Goal: Information Seeking & Learning: Check status

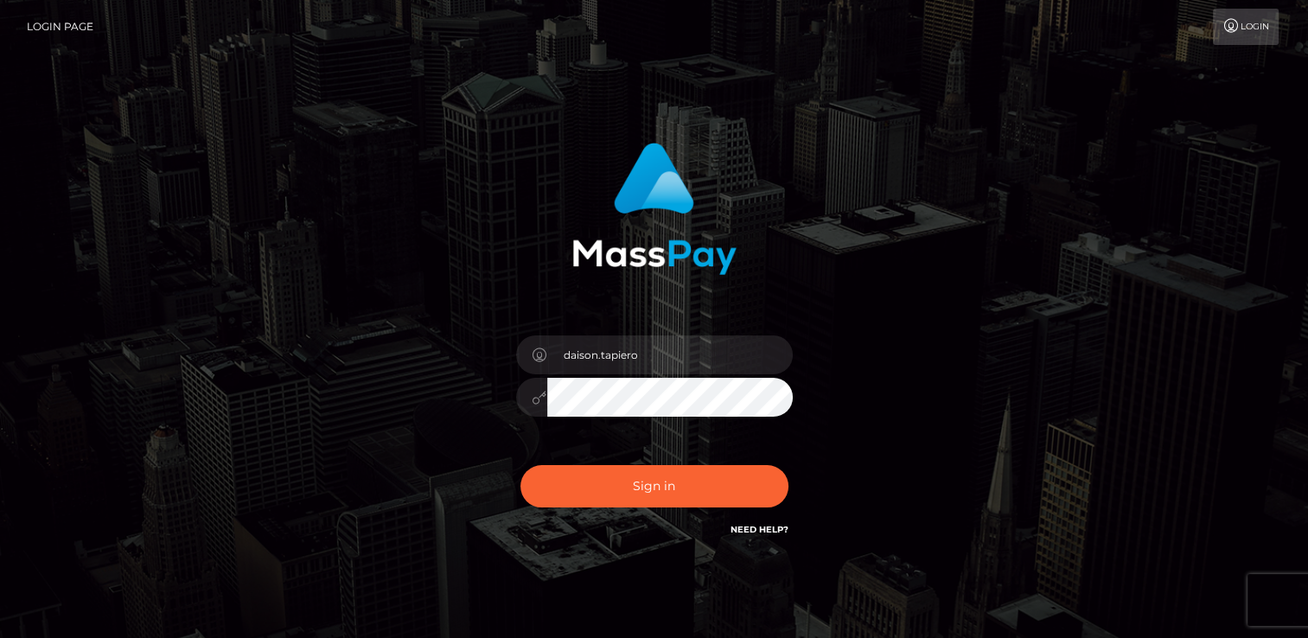
type input "daison.tapiero"
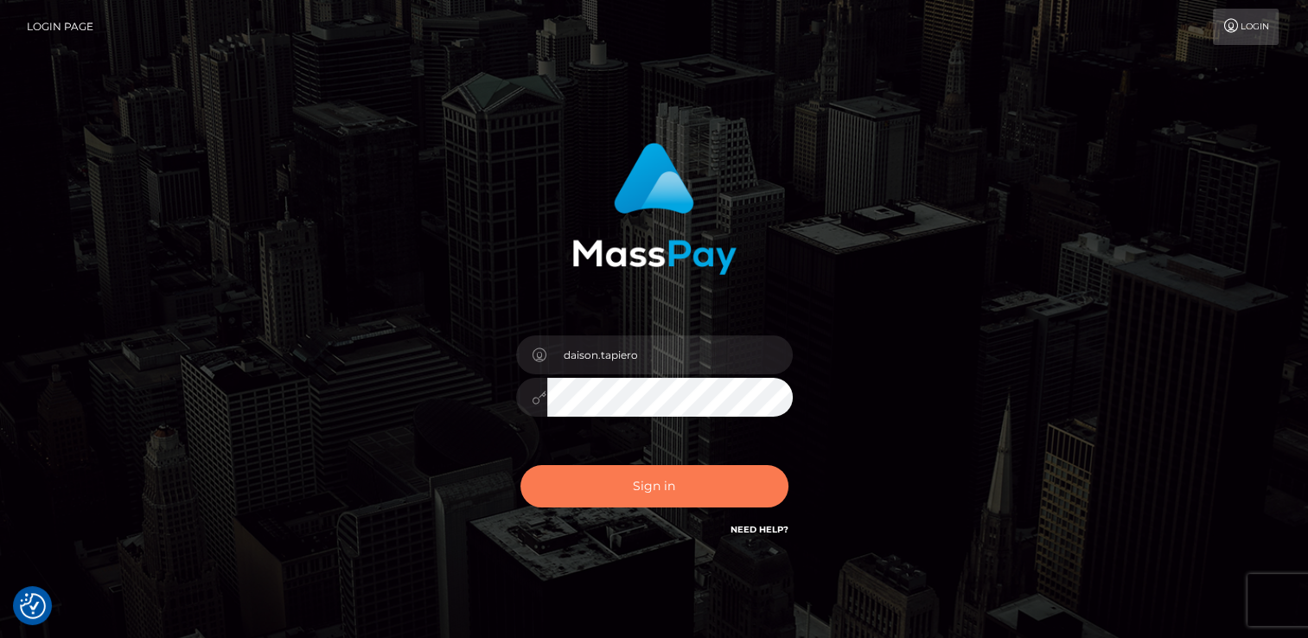
click at [611, 473] on button "Sign in" at bounding box center [654, 486] width 268 height 42
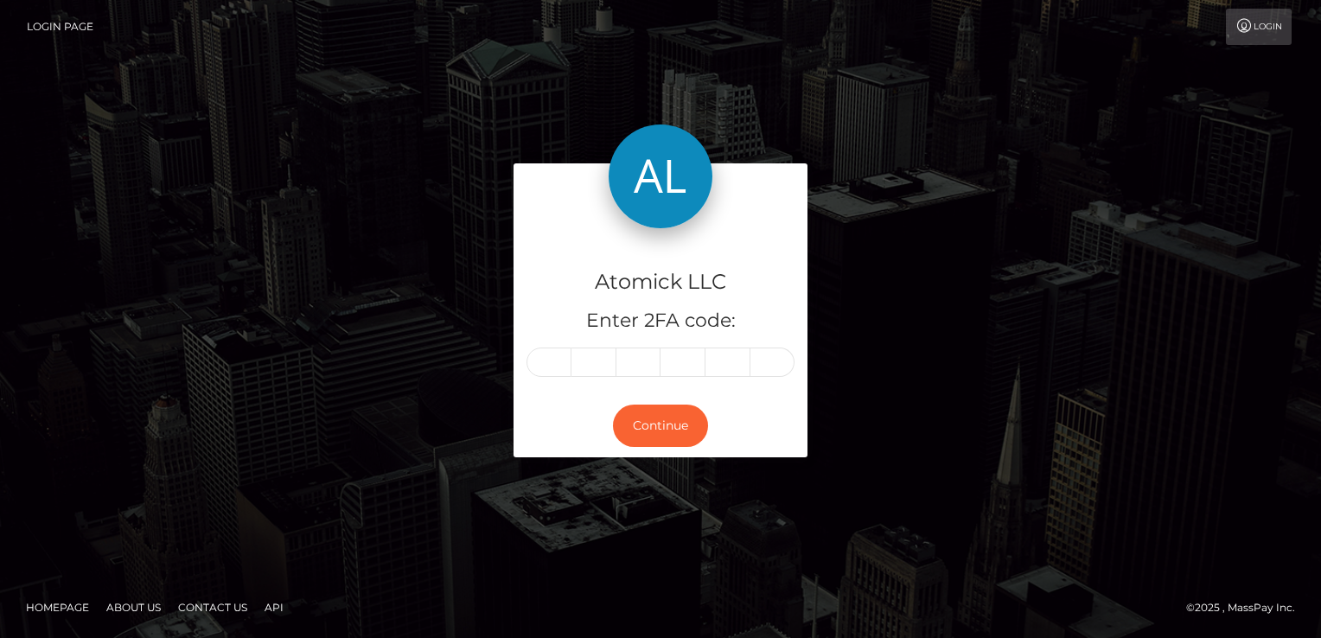
click at [553, 356] on input "text" at bounding box center [549, 362] width 45 height 29
type input "0"
type input "1"
type input "7"
type input "6"
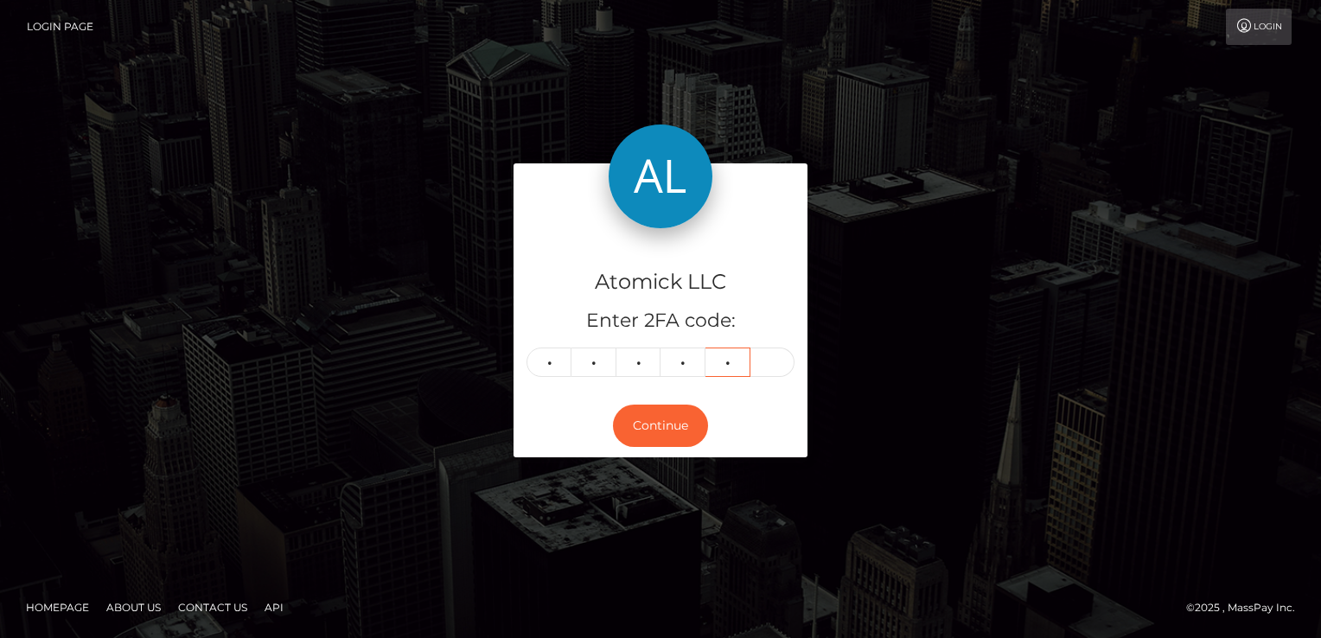
type input "6"
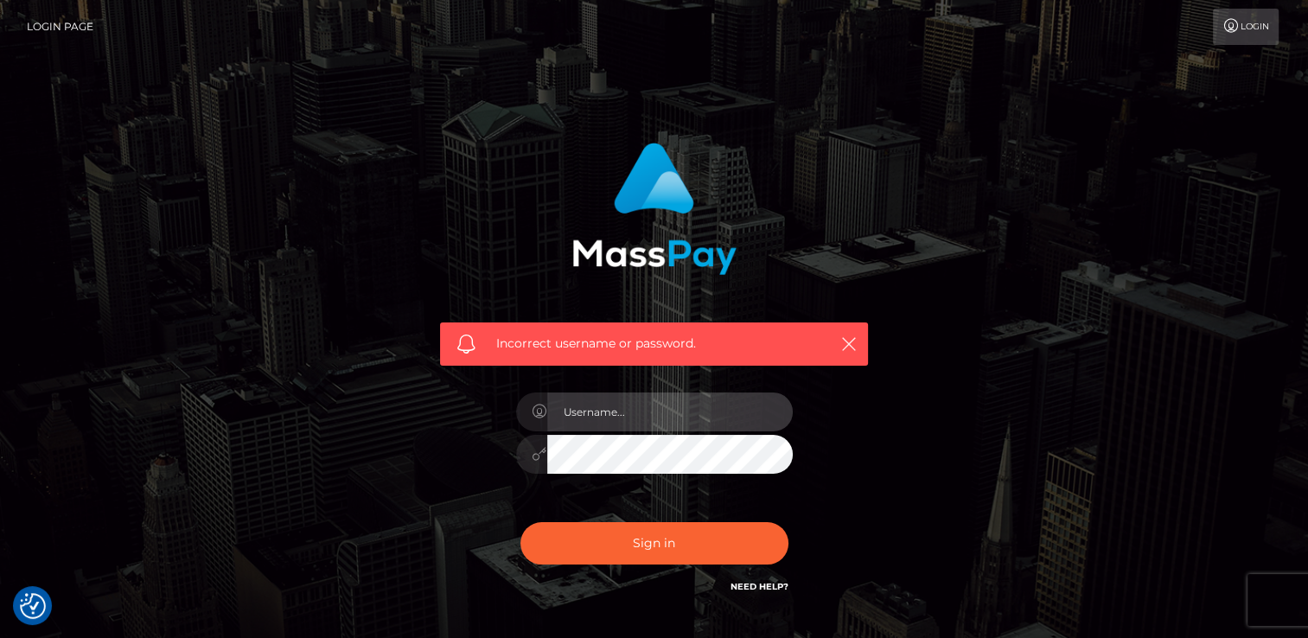
drag, startPoint x: 640, startPoint y: 419, endPoint x: 657, endPoint y: 425, distance: 18.1
click at [657, 425] on input "text" at bounding box center [670, 412] width 246 height 39
click at [692, 411] on input "daisontapiero" at bounding box center [670, 412] width 246 height 39
drag, startPoint x: 691, startPoint y: 411, endPoint x: 302, endPoint y: 393, distance: 389.5
click at [302, 393] on div "Incorrect username or password. daisontapiero" at bounding box center [655, 378] width 986 height 497
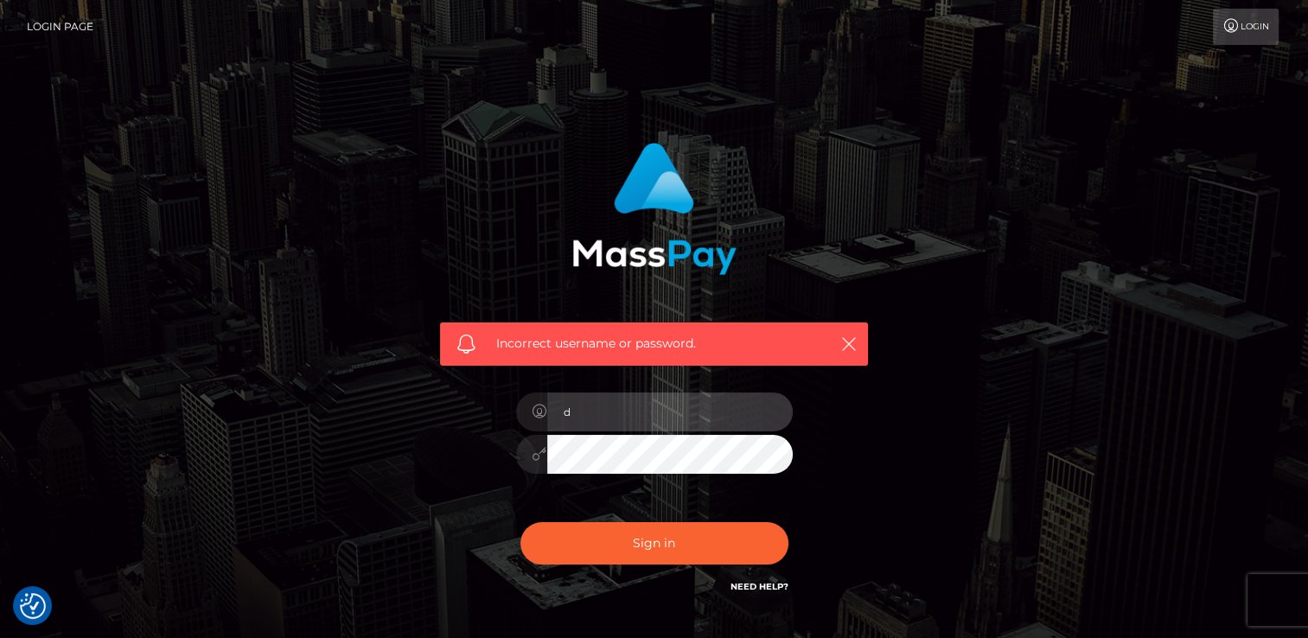
type input "daison.tapiero"
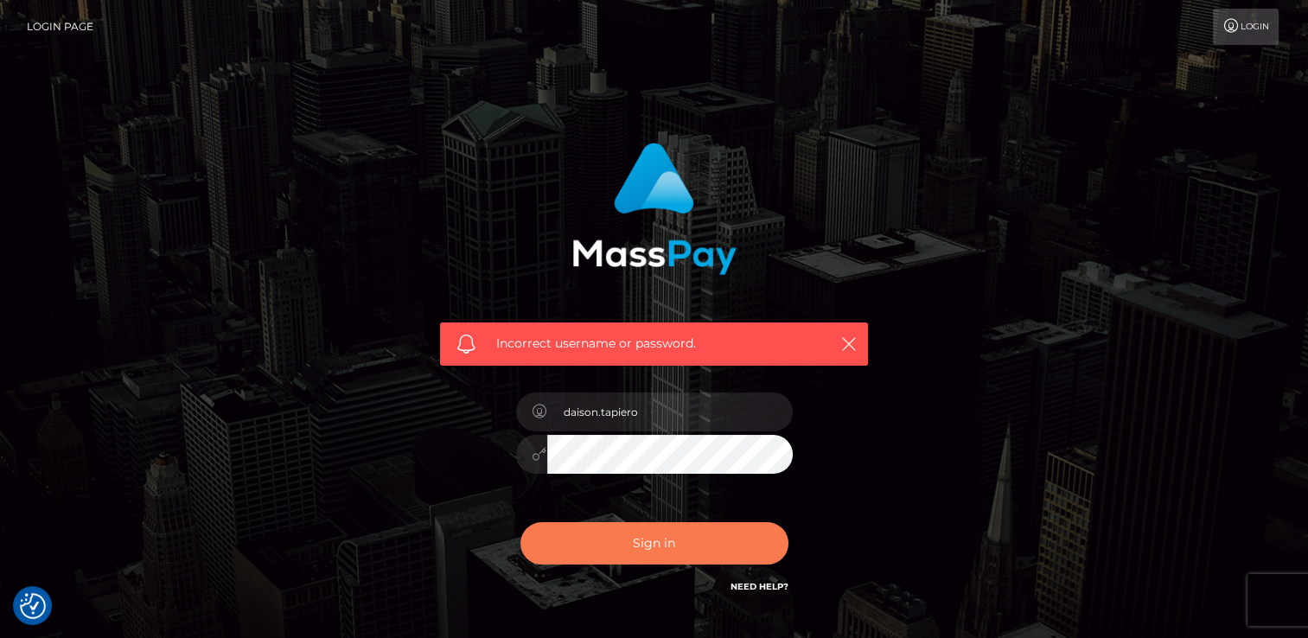
click at [708, 555] on button "Sign in" at bounding box center [654, 543] width 268 height 42
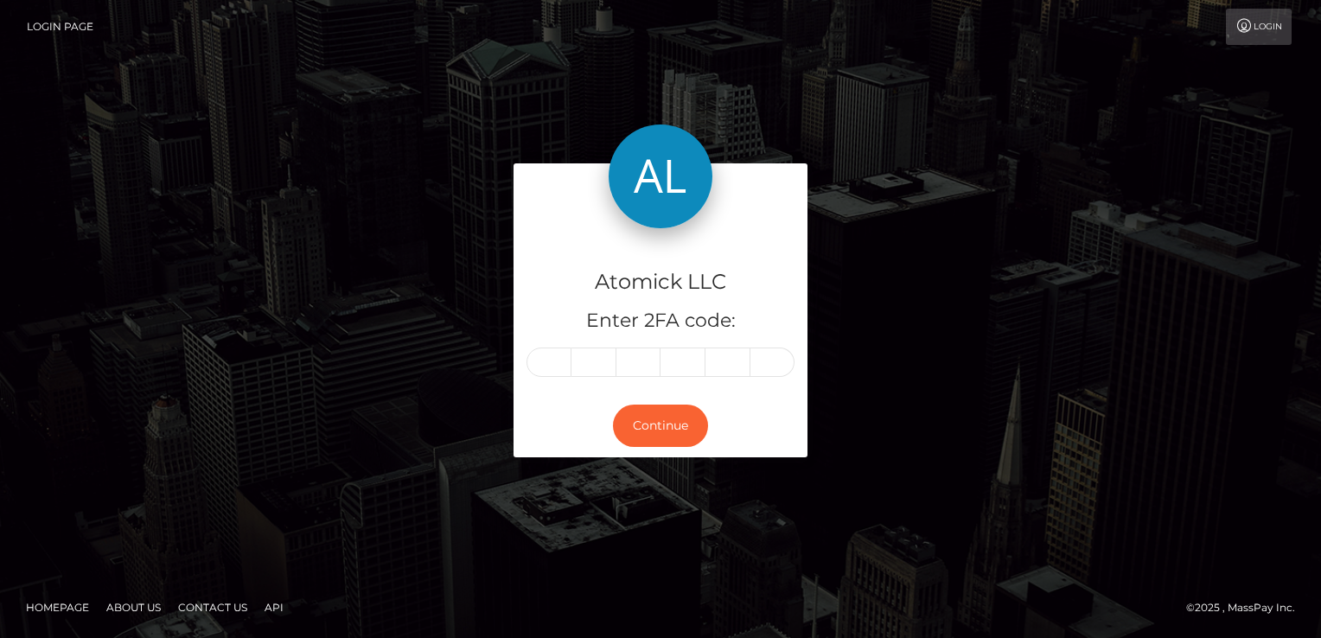
click at [540, 348] on input "text" at bounding box center [549, 362] width 45 height 29
type input "6"
type input "0"
type input "7"
type input "5"
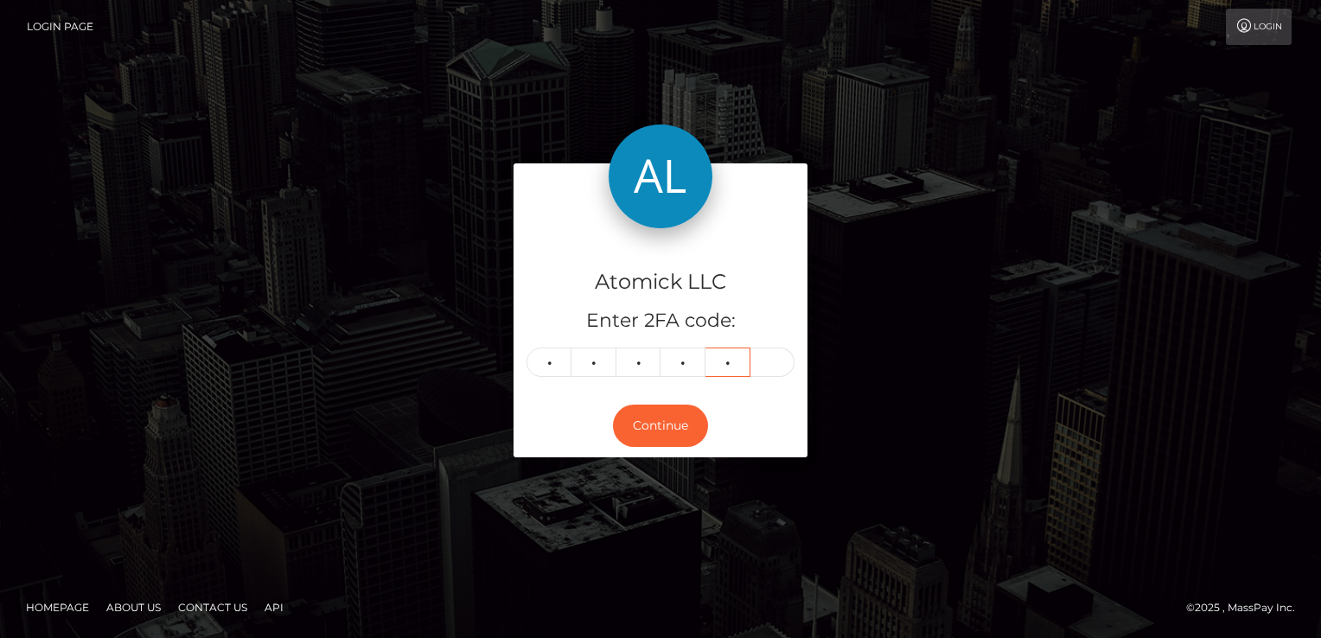
type input "8"
type input "5"
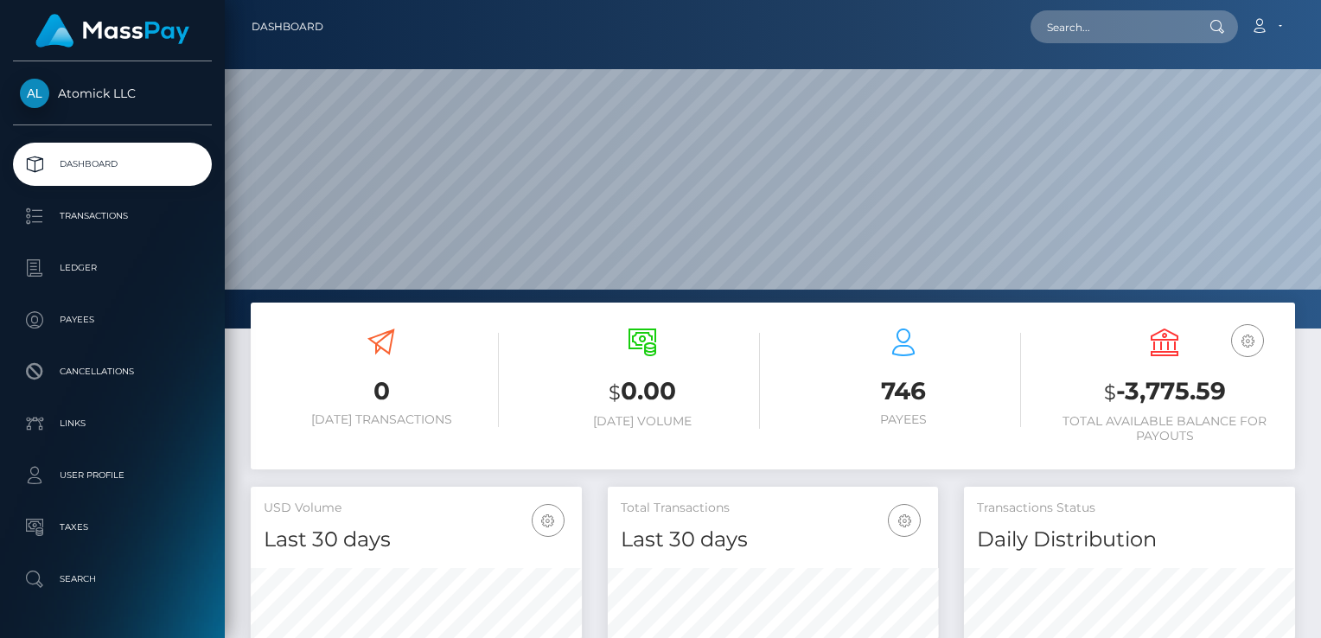
scroll to position [306, 331]
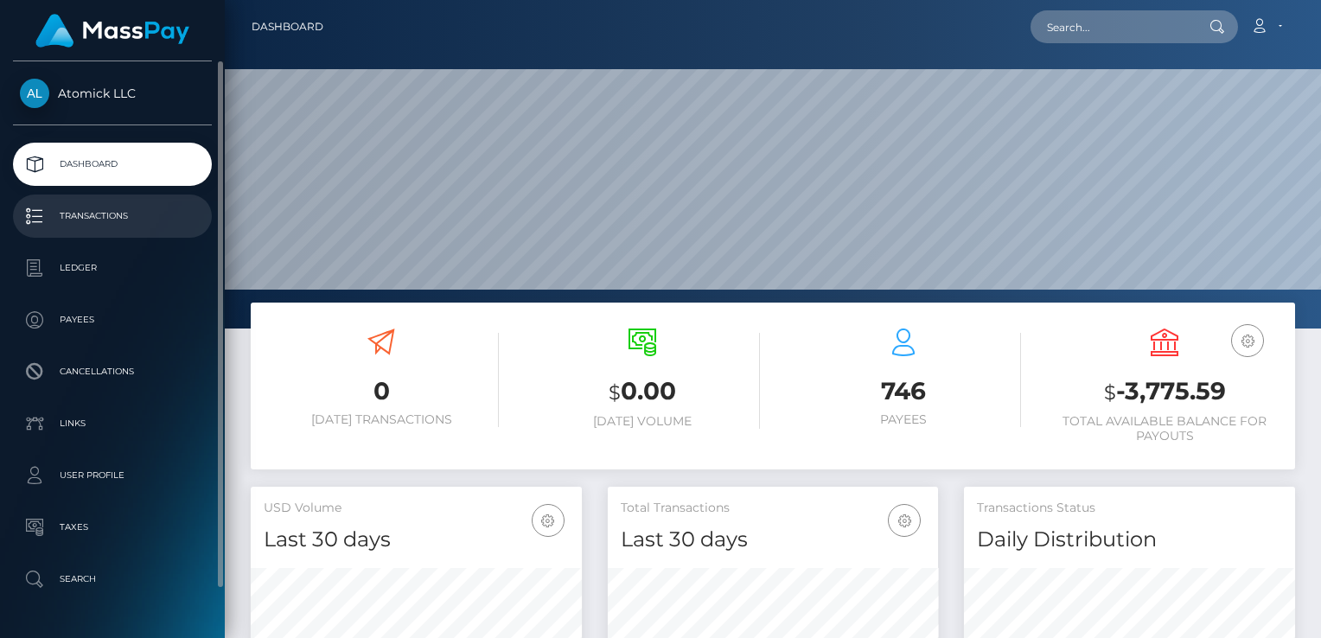
click at [103, 222] on p "Transactions" at bounding box center [112, 216] width 185 height 26
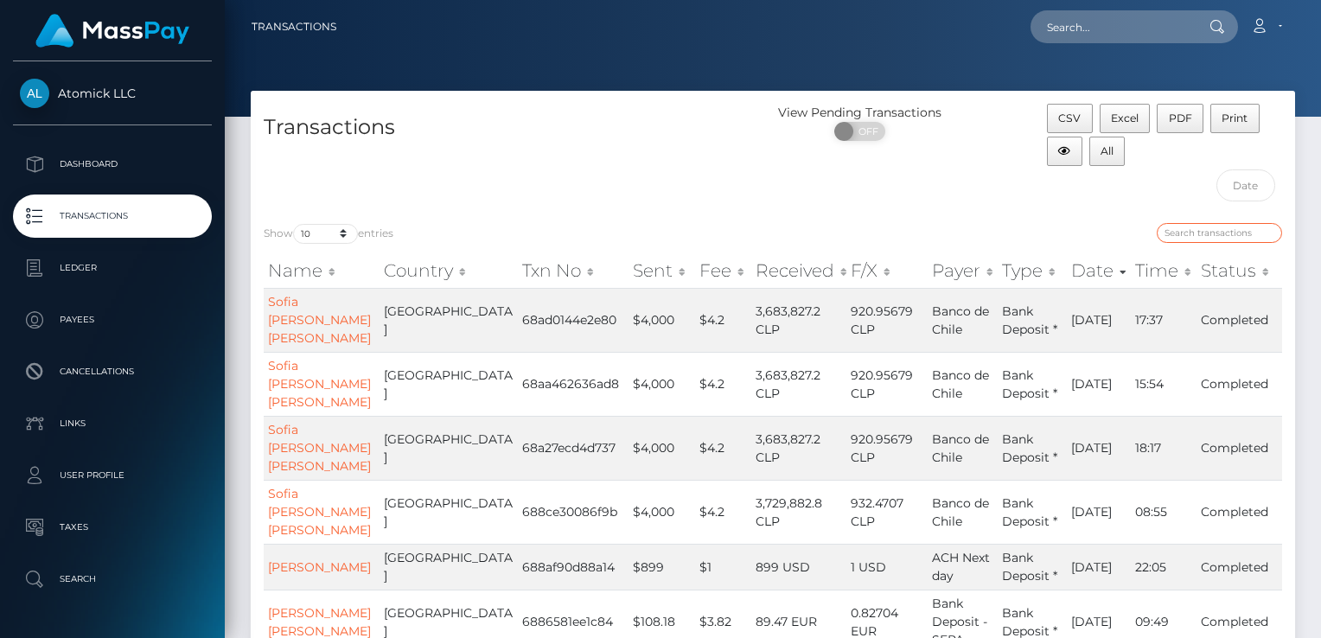
click at [1197, 234] on input "search" at bounding box center [1219, 233] width 125 height 20
click at [1182, 232] on input "search" at bounding box center [1219, 233] width 125 height 20
paste input "Noema"
click at [1224, 233] on input "Noema" at bounding box center [1219, 233] width 125 height 20
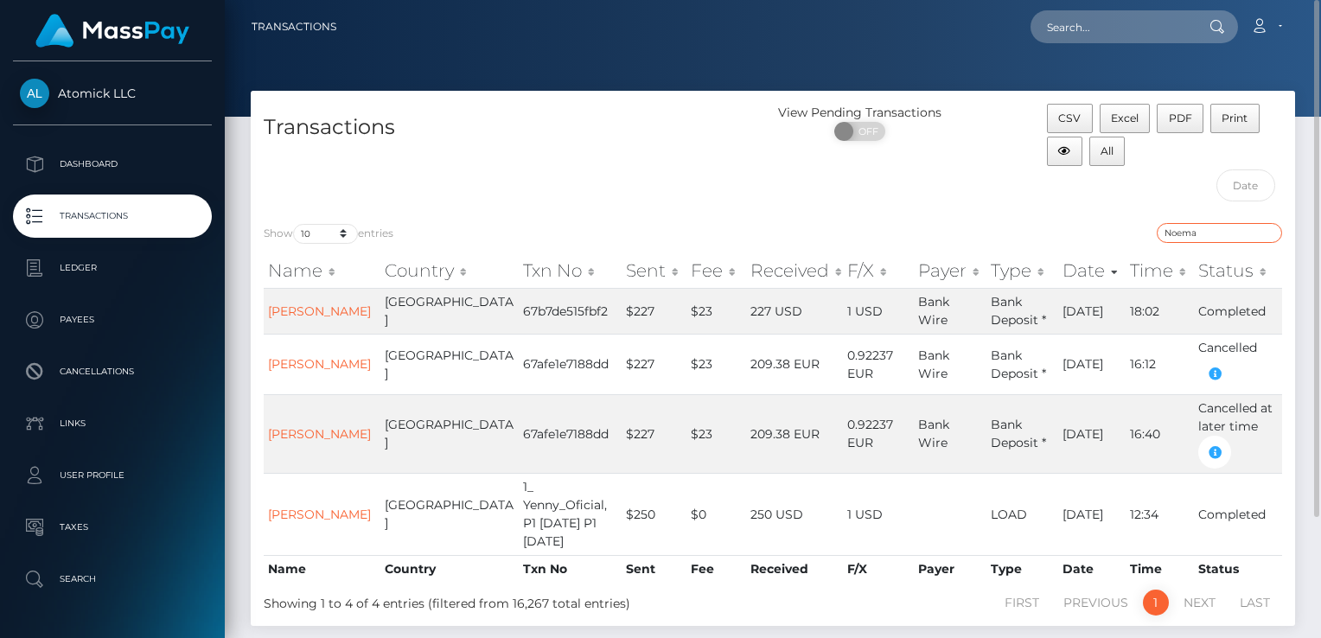
click at [1217, 236] on input "Noema" at bounding box center [1219, 233] width 125 height 20
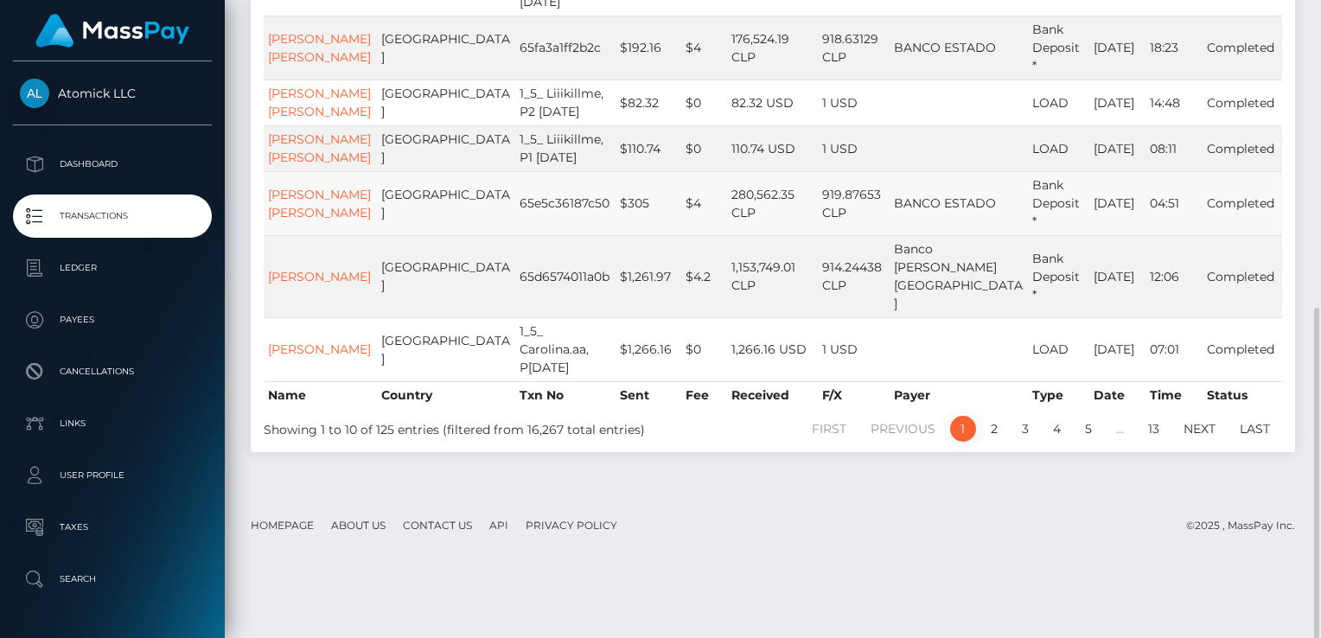
scroll to position [588, 0]
drag, startPoint x: 639, startPoint y: 214, endPoint x: 949, endPoint y: 167, distance: 314.0
click at [681, 170] on td "$0" at bounding box center [704, 148] width 47 height 46
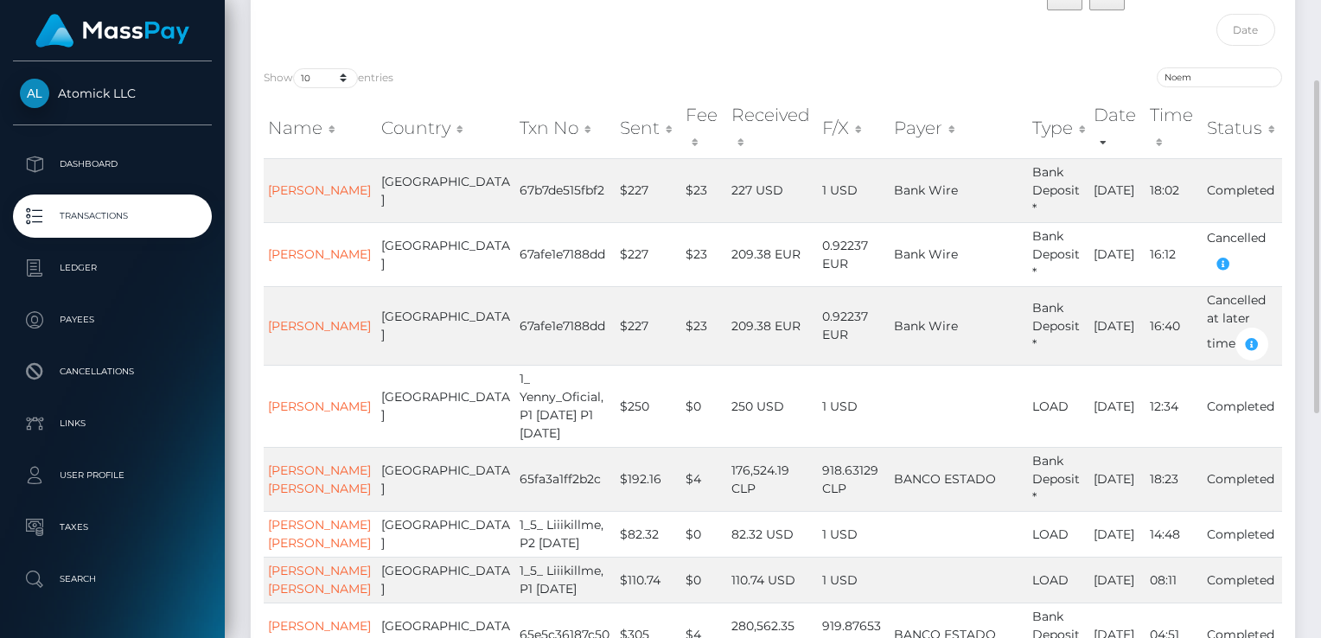
scroll to position [0, 0]
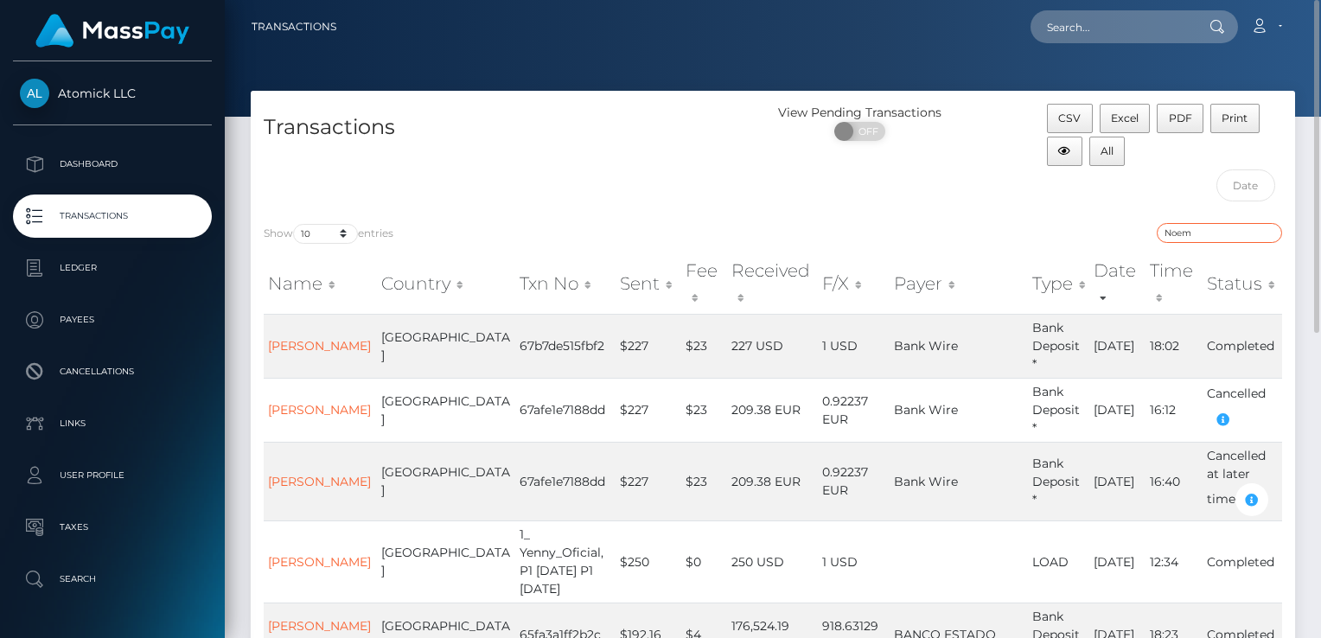
drag, startPoint x: 1203, startPoint y: 234, endPoint x: 1057, endPoint y: 232, distance: 145.3
click at [1057, 231] on div "Noem" at bounding box center [1034, 235] width 496 height 24
paste input "Anguita"
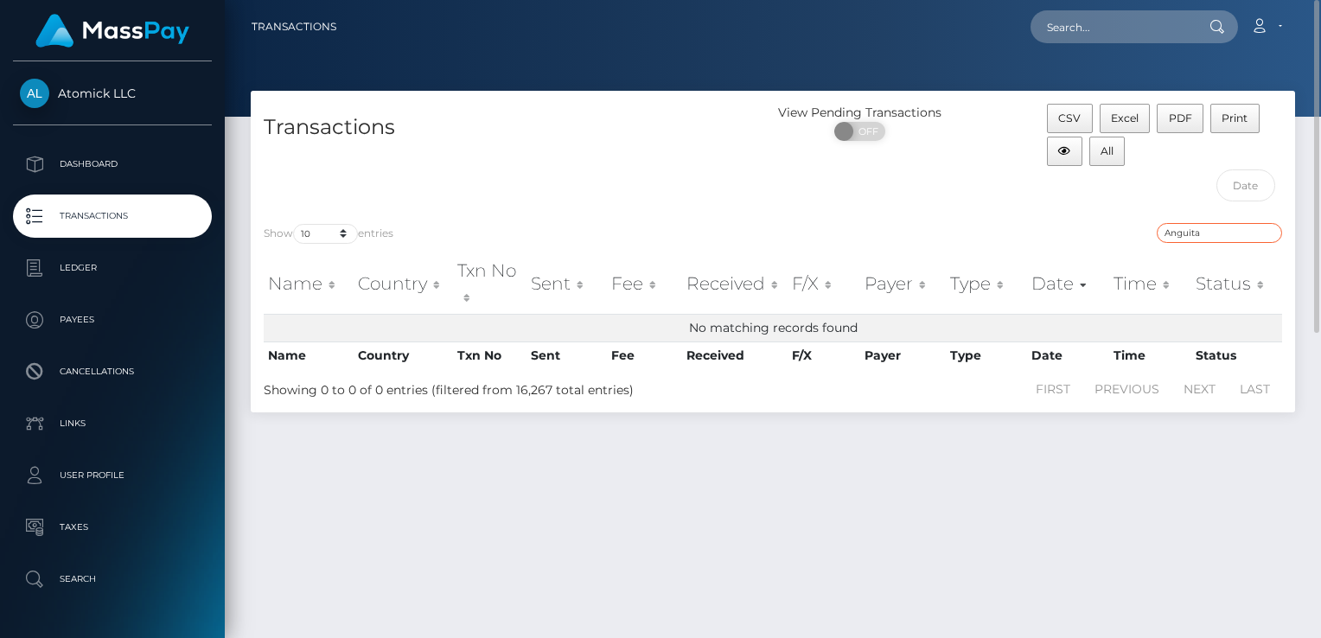
type input "Anguita"
click at [346, 237] on select "10 25 50 100 250 500 1,000 3,500" at bounding box center [325, 234] width 65 height 20
select select "250"
click at [295, 224] on select "10 25 50 100 250 500 1,000 3,500" at bounding box center [325, 234] width 65 height 20
click at [1225, 235] on input "Anguita" at bounding box center [1219, 233] width 125 height 20
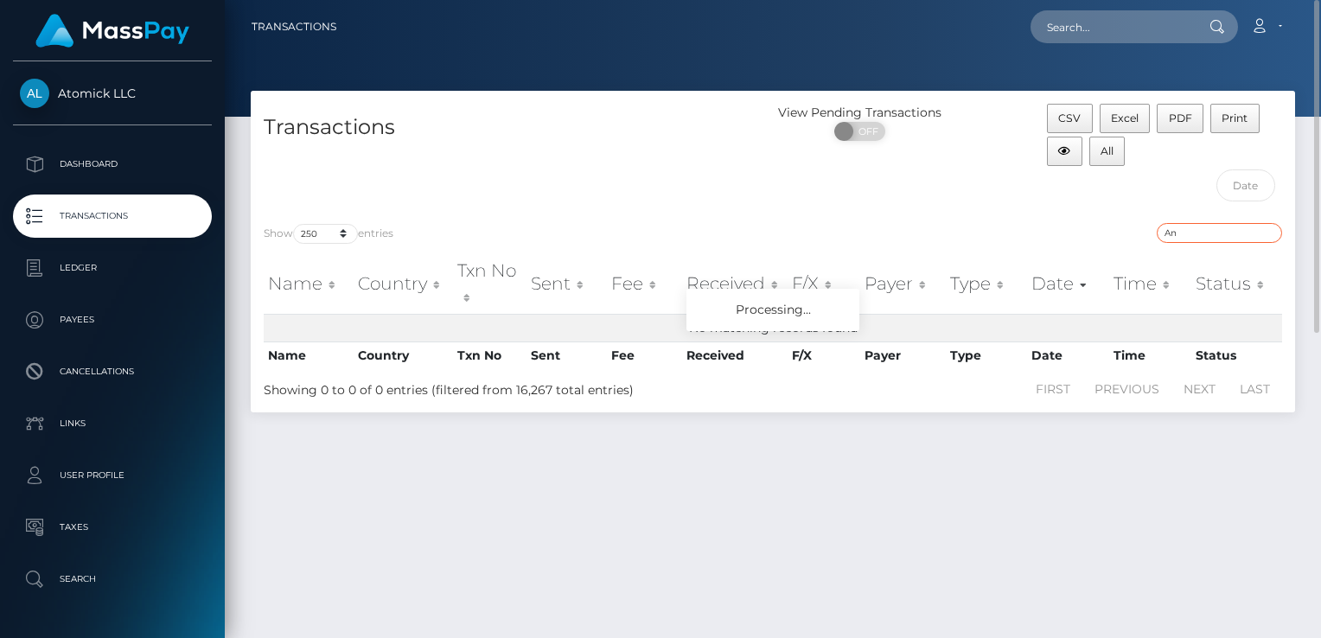
type input "A"
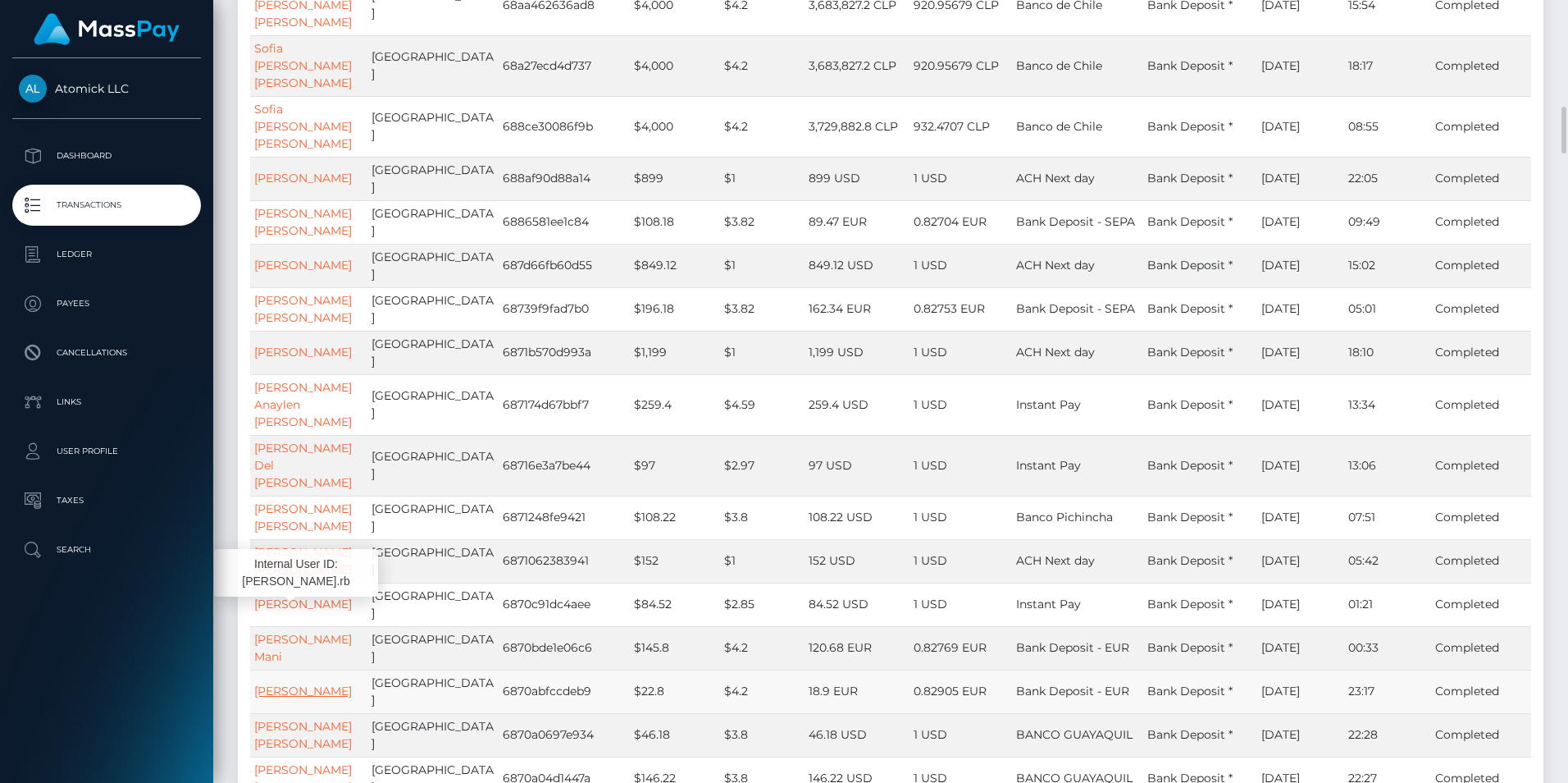
scroll to position [410, 0]
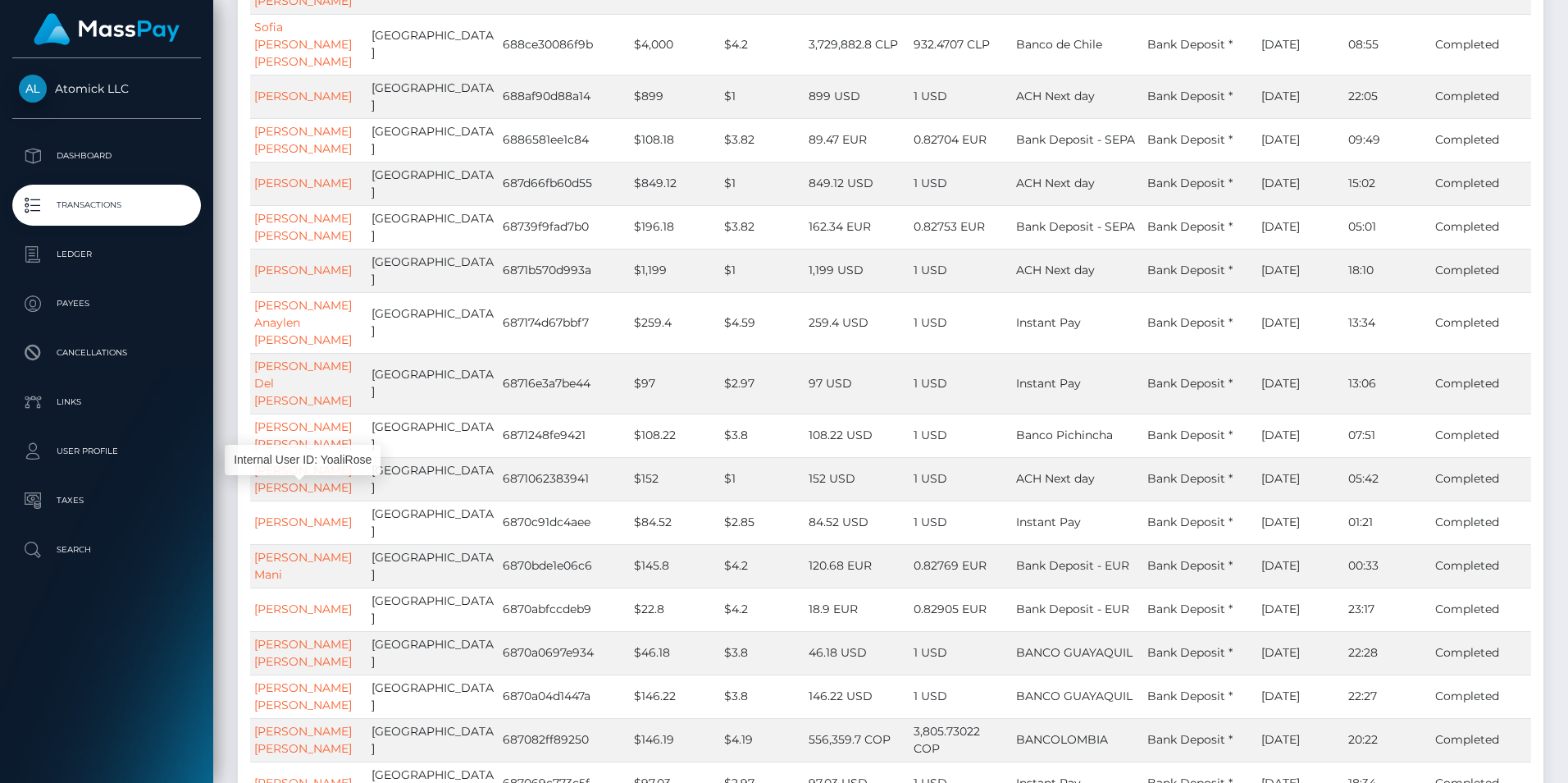
click at [301, 472] on body "Atomick LLC Dashboard Transactions Ledger Payees Cancellations Links" at bounding box center [784, 391] width 1568 height 783
click at [267, 550] on link "Noema Anguita Mani" at bounding box center [303, 566] width 98 height 32
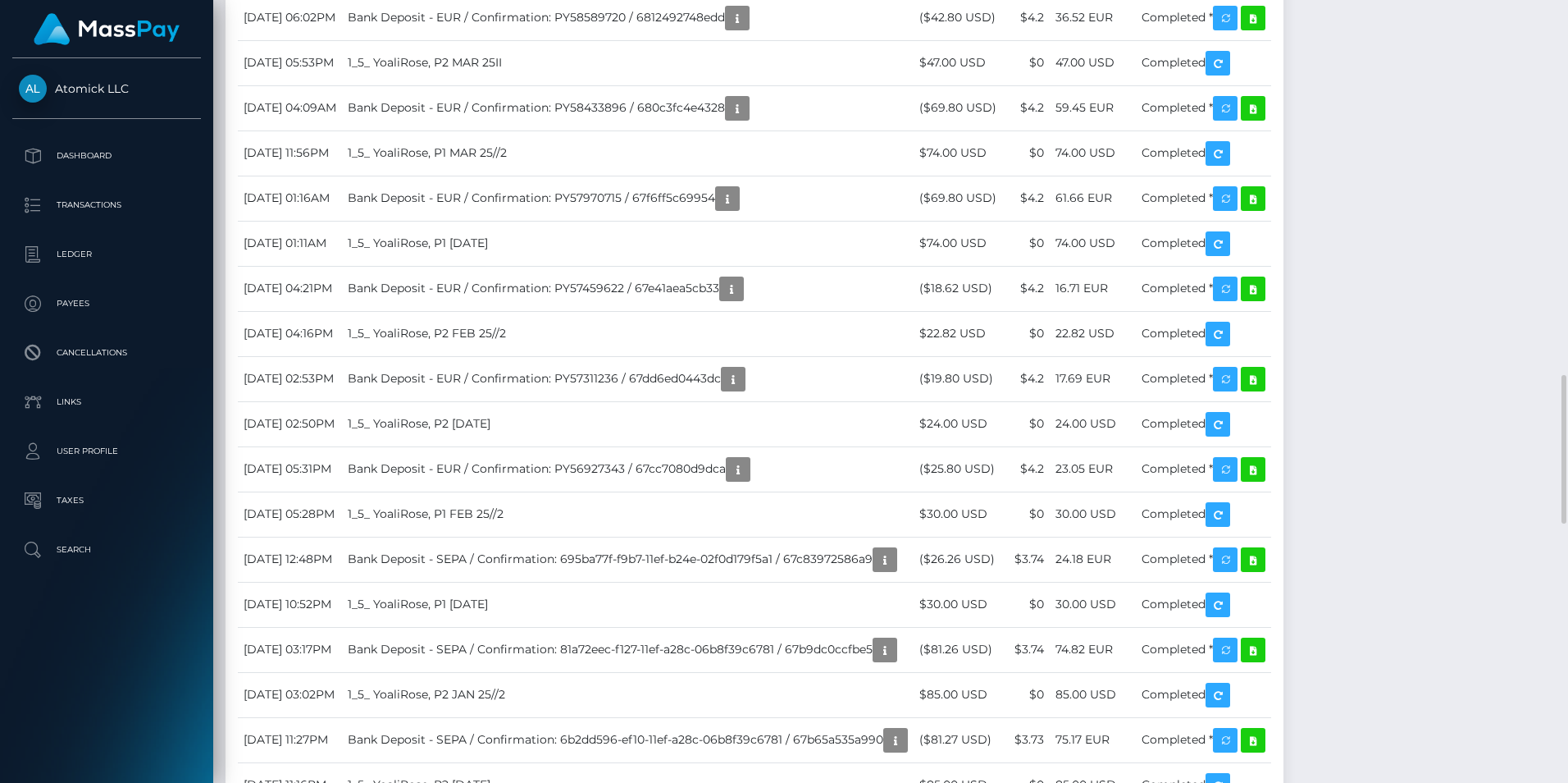
scroll to position [197, 418]
